Goal: Navigation & Orientation: Find specific page/section

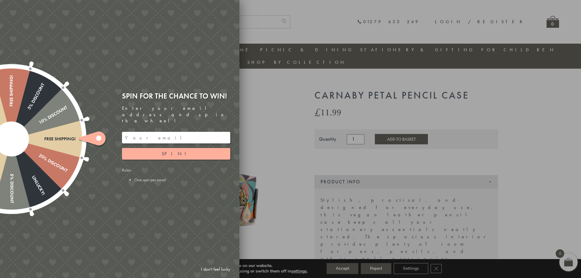
click at [263, 108] on div at bounding box center [290, 139] width 581 height 278
click at [210, 268] on link "I don't feel lucky" at bounding box center [215, 269] width 35 height 11
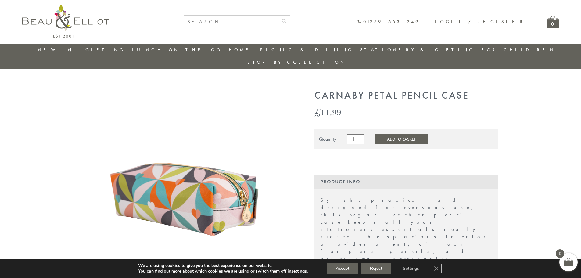
click at [66, 46] on li "New in!" at bounding box center [58, 50] width 41 height 13
click at [65, 50] on link "New in!" at bounding box center [58, 50] width 41 height 6
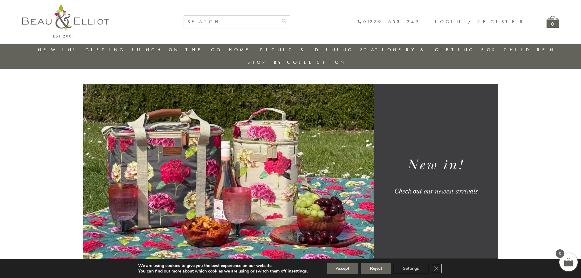
click at [360, 50] on link "Stationery & Gifting" at bounding box center [417, 50] width 114 height 6
